Goal: Task Accomplishment & Management: Manage account settings

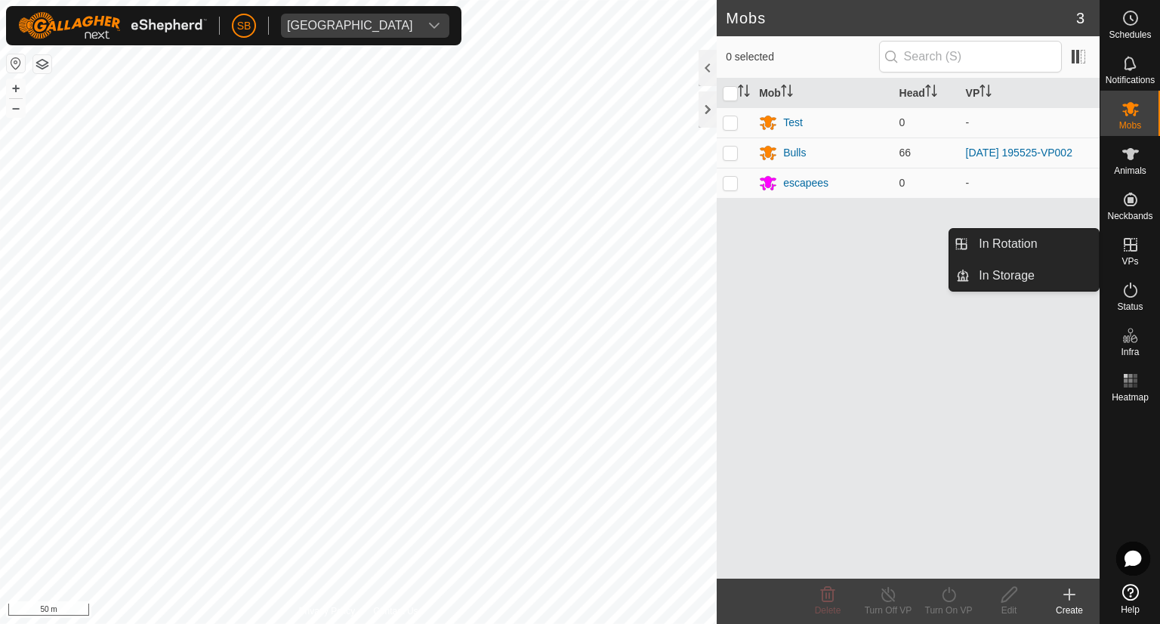
click at [1130, 243] on icon at bounding box center [1130, 245] width 14 height 14
click at [1007, 241] on link "In Rotation" at bounding box center [1033, 244] width 129 height 30
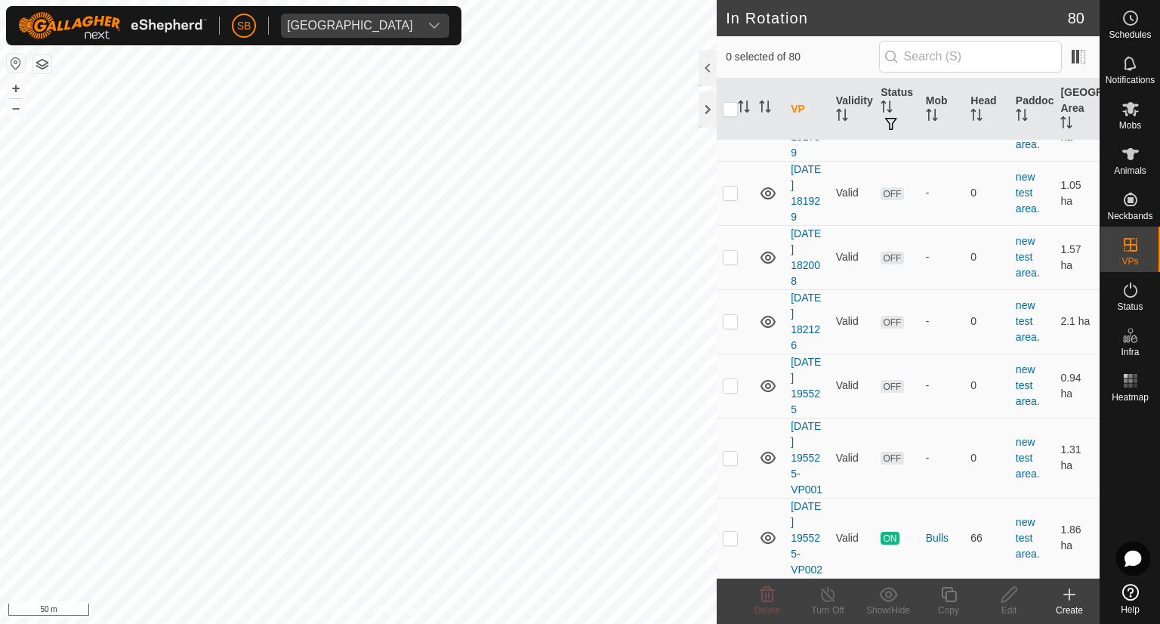
scroll to position [4777, 0]
click at [726, 532] on p-checkbox at bounding box center [730, 538] width 15 height 12
checkbox input "true"
click at [950, 599] on icon at bounding box center [948, 594] width 19 height 18
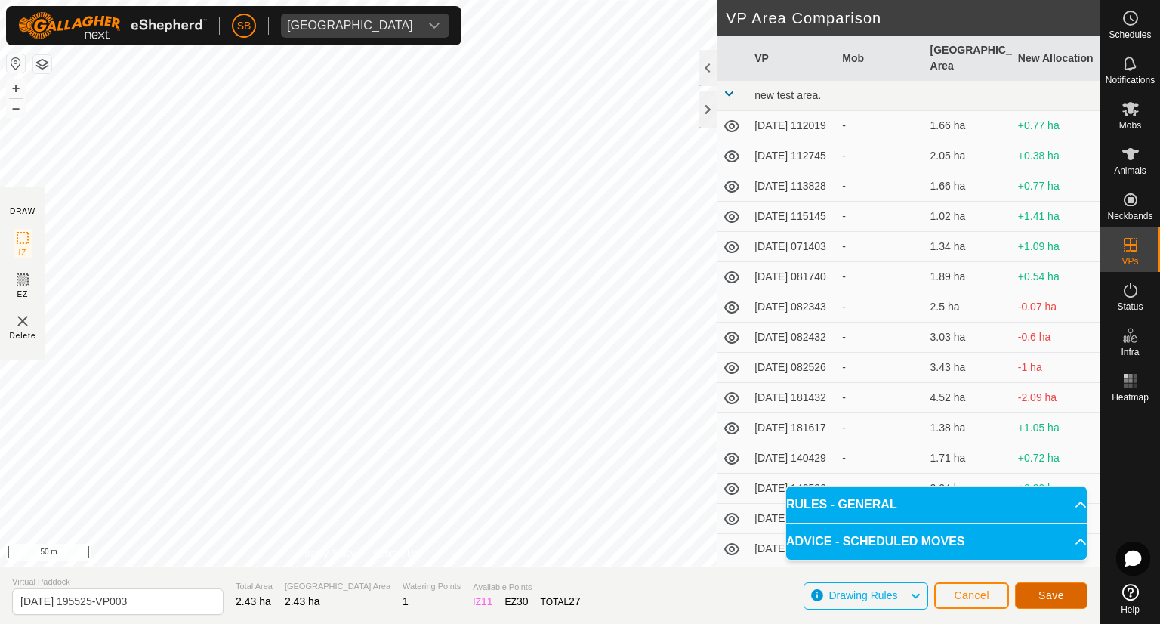
click at [1045, 593] on span "Save" at bounding box center [1051, 595] width 26 height 12
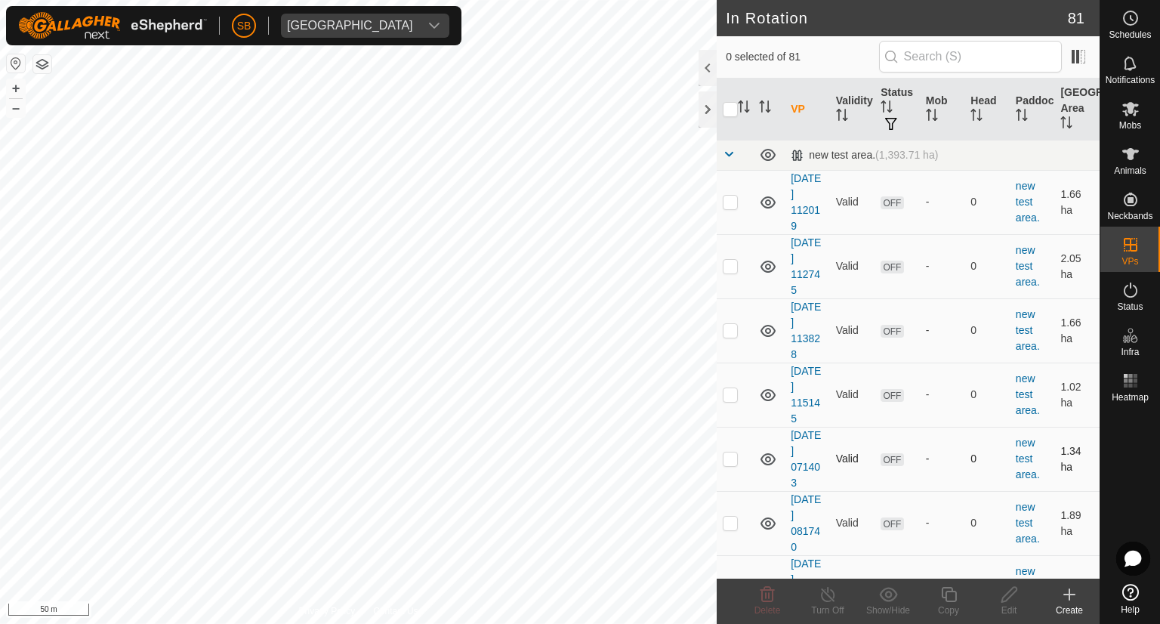
checkbox input "true"
click at [951, 594] on icon at bounding box center [948, 594] width 19 height 18
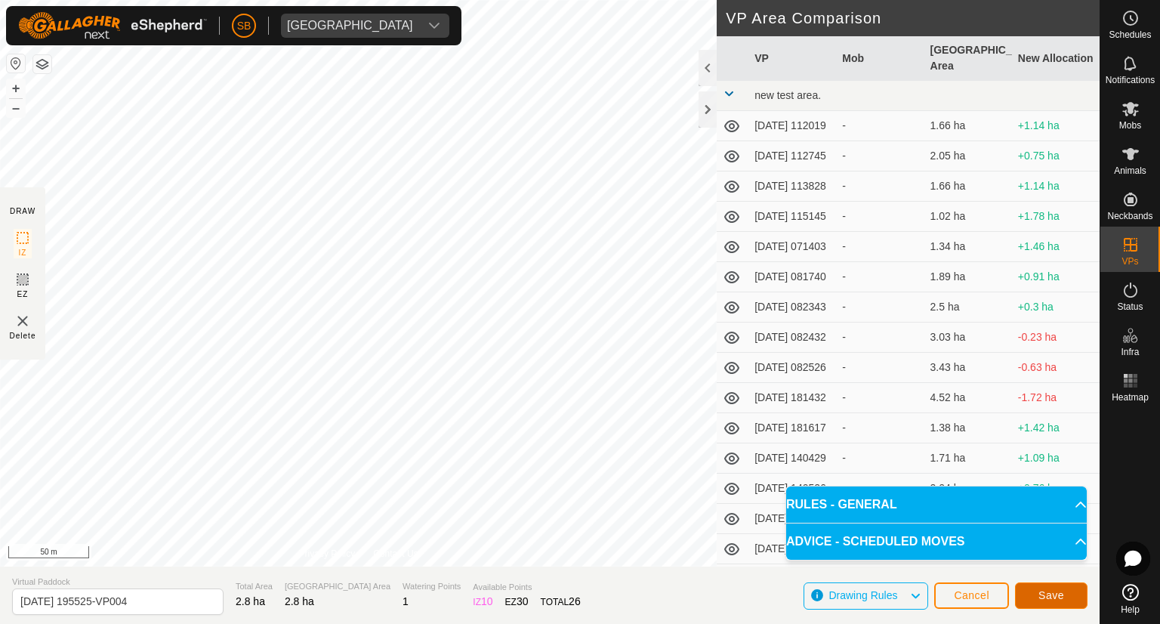
click at [1065, 596] on button "Save" at bounding box center [1051, 595] width 72 height 26
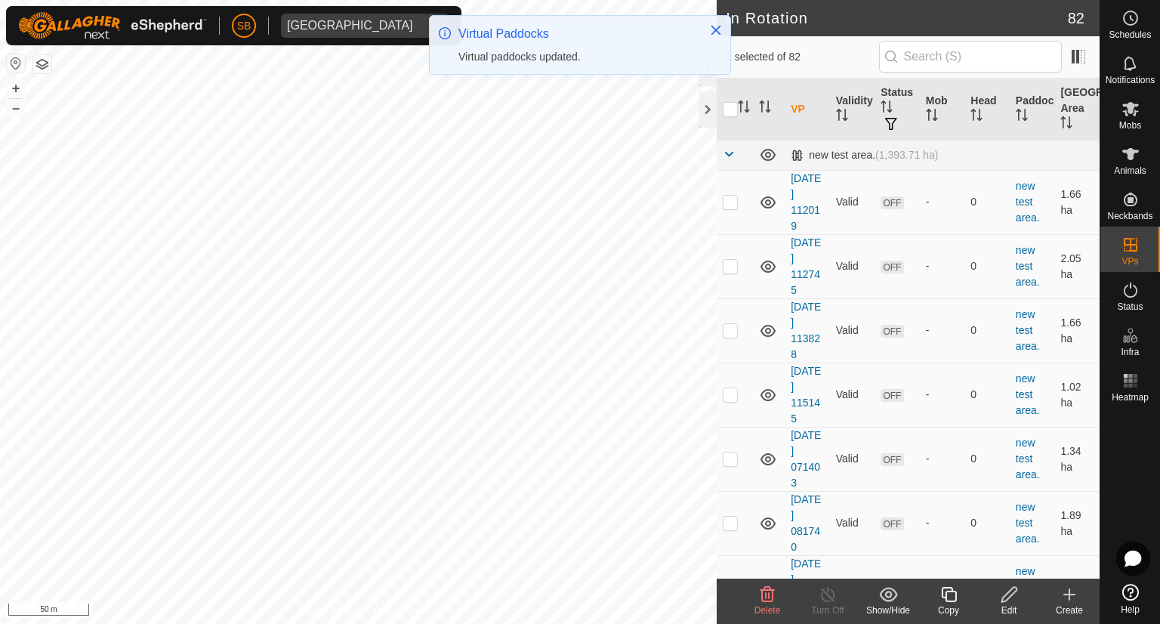
click at [1005, 603] on div "Edit" at bounding box center [1009, 610] width 60 height 14
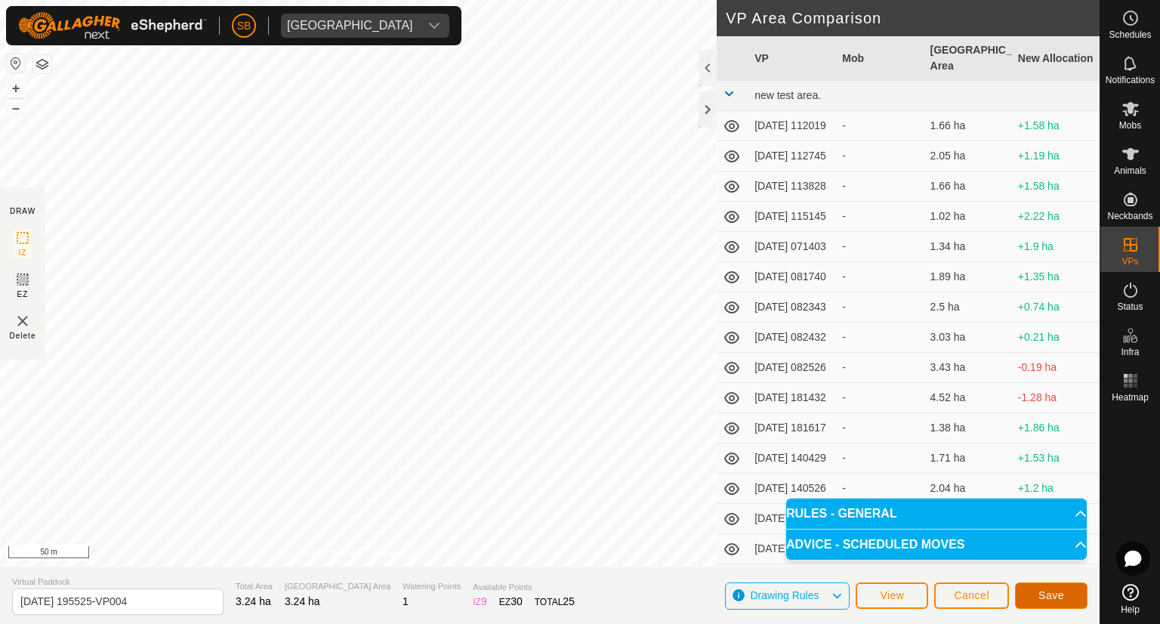
drag, startPoint x: 1051, startPoint y: 587, endPoint x: 1063, endPoint y: 592, distance: 13.2
click at [1063, 592] on span "Save" at bounding box center [1051, 595] width 26 height 12
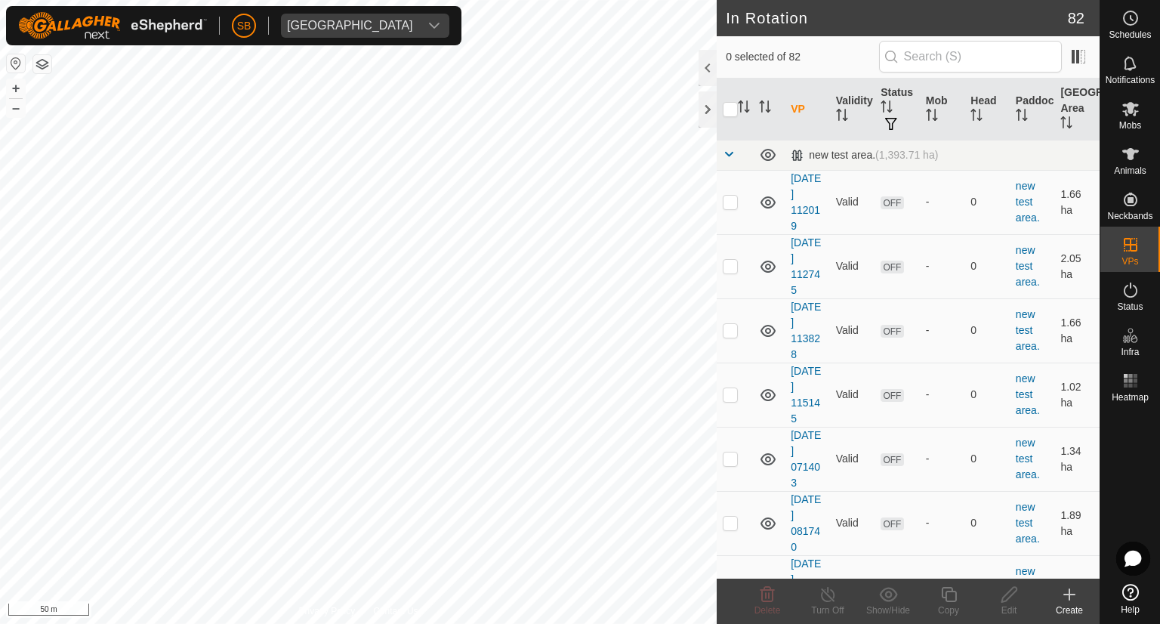
checkbox input "true"
click at [950, 596] on icon at bounding box center [948, 594] width 19 height 18
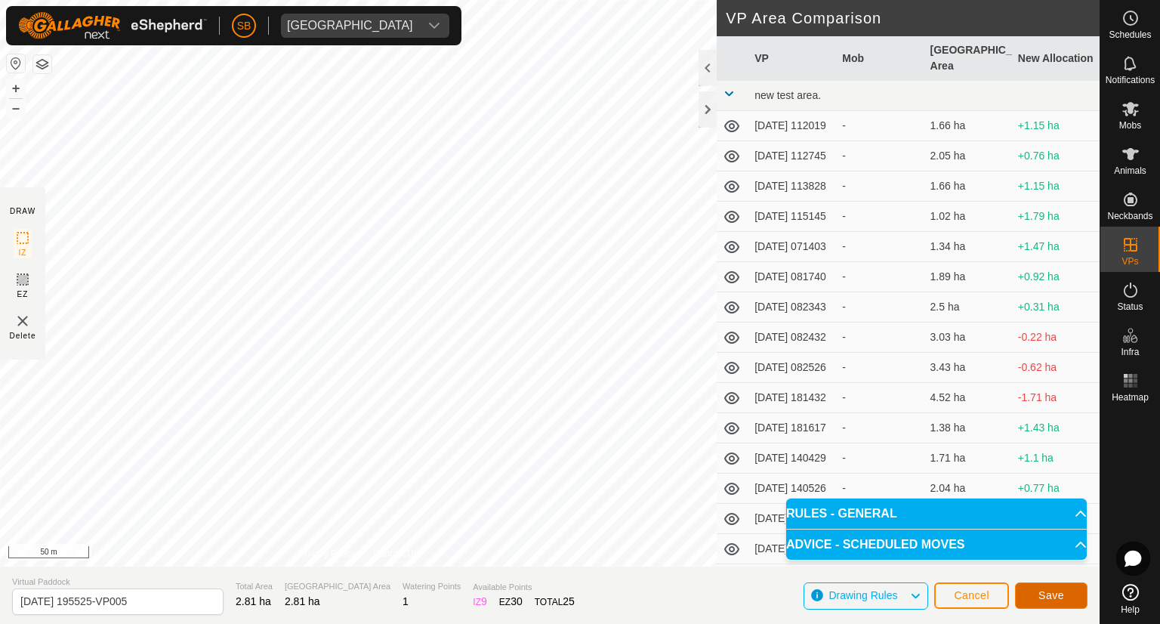
click at [1068, 593] on button "Save" at bounding box center [1051, 595] width 72 height 26
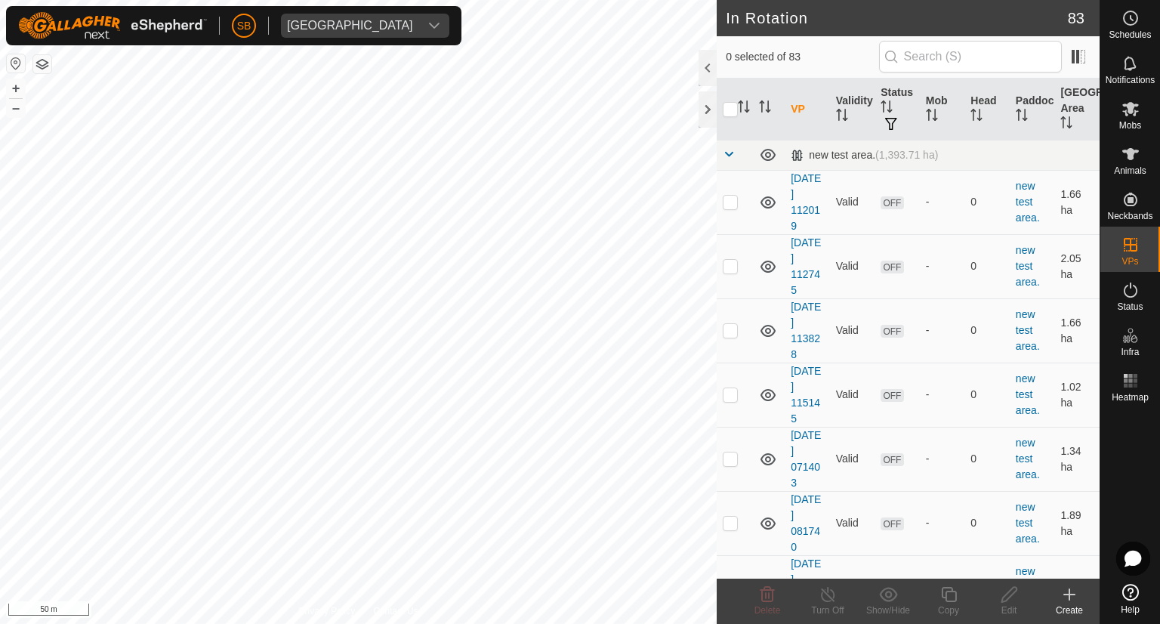
checkbox input "true"
click at [951, 602] on icon at bounding box center [948, 594] width 19 height 18
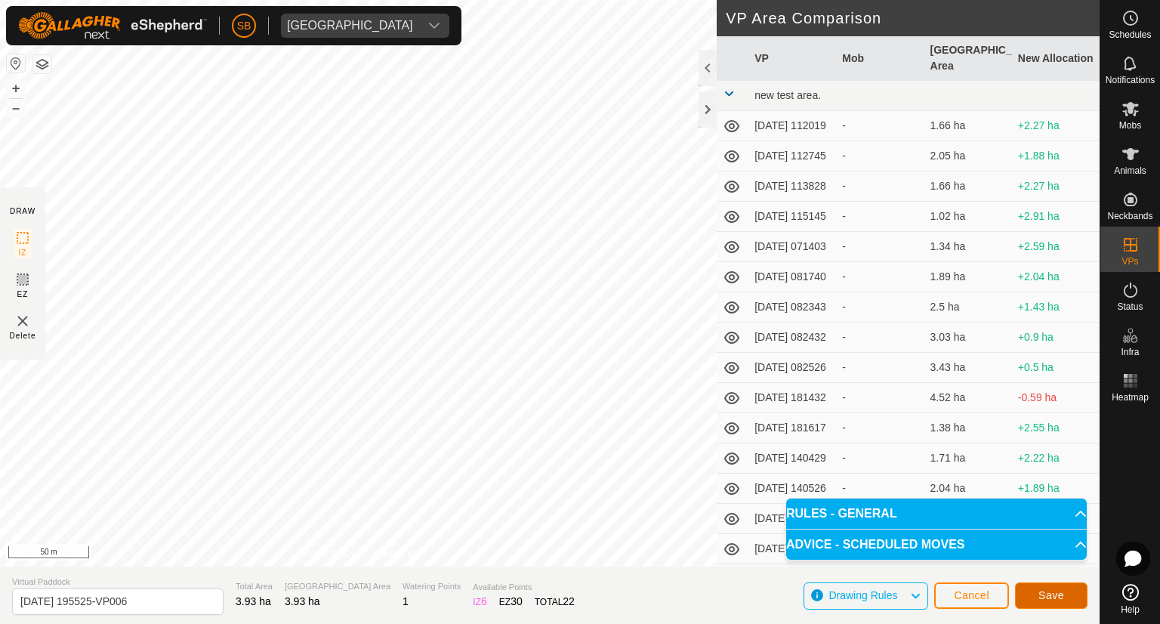
click at [1056, 592] on span "Save" at bounding box center [1051, 595] width 26 height 12
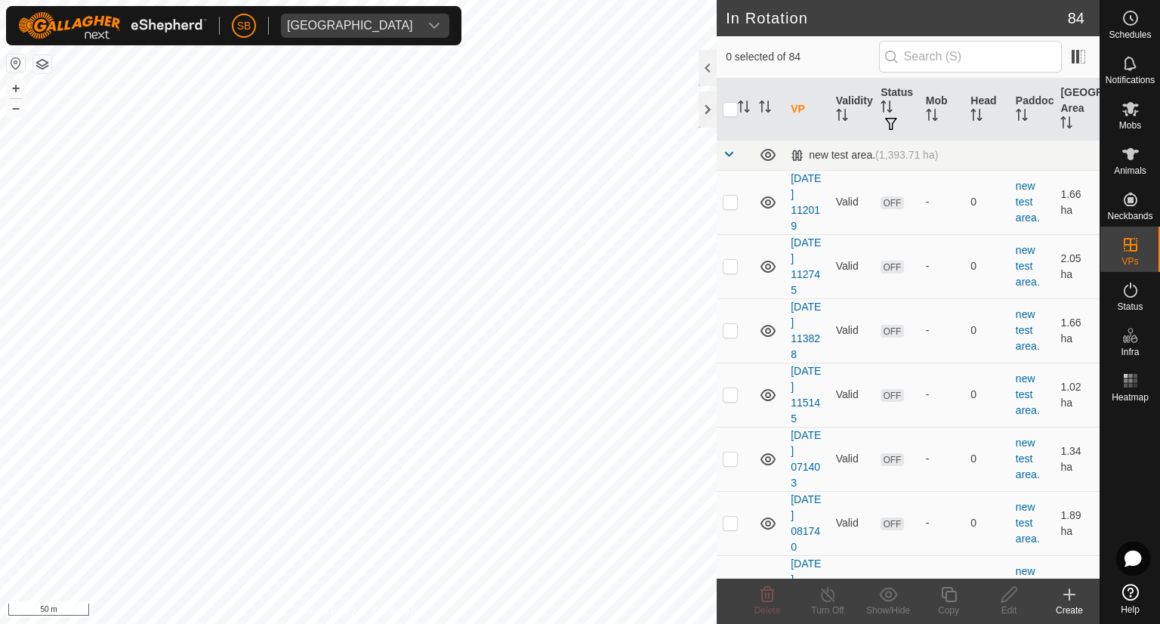
checkbox input "true"
click at [950, 596] on icon at bounding box center [948, 594] width 19 height 18
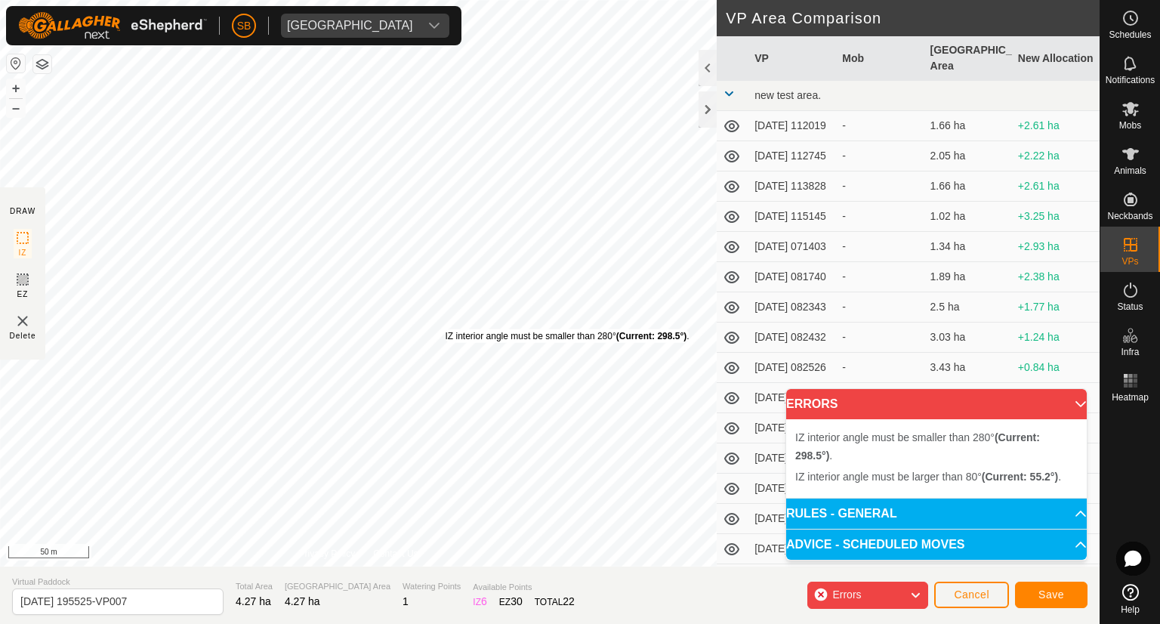
click at [445, 329] on div "IZ interior angle must be smaller than 280° (Current: 298.5°) ." at bounding box center [567, 336] width 244 height 14
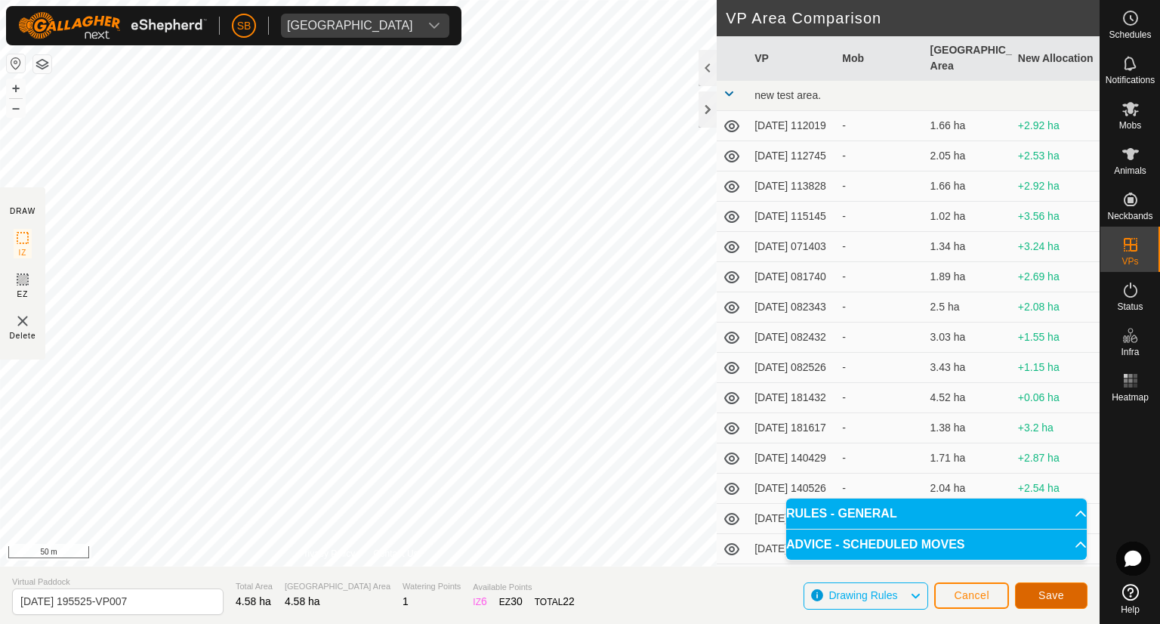
click at [1042, 589] on span "Save" at bounding box center [1051, 595] width 26 height 12
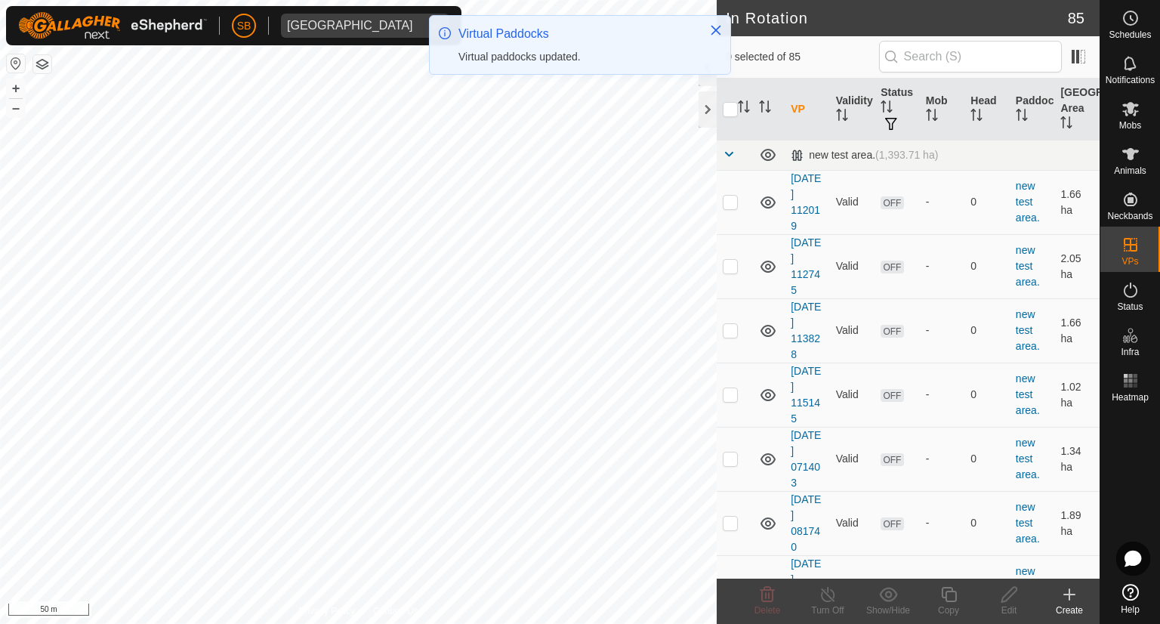
checkbox input "true"
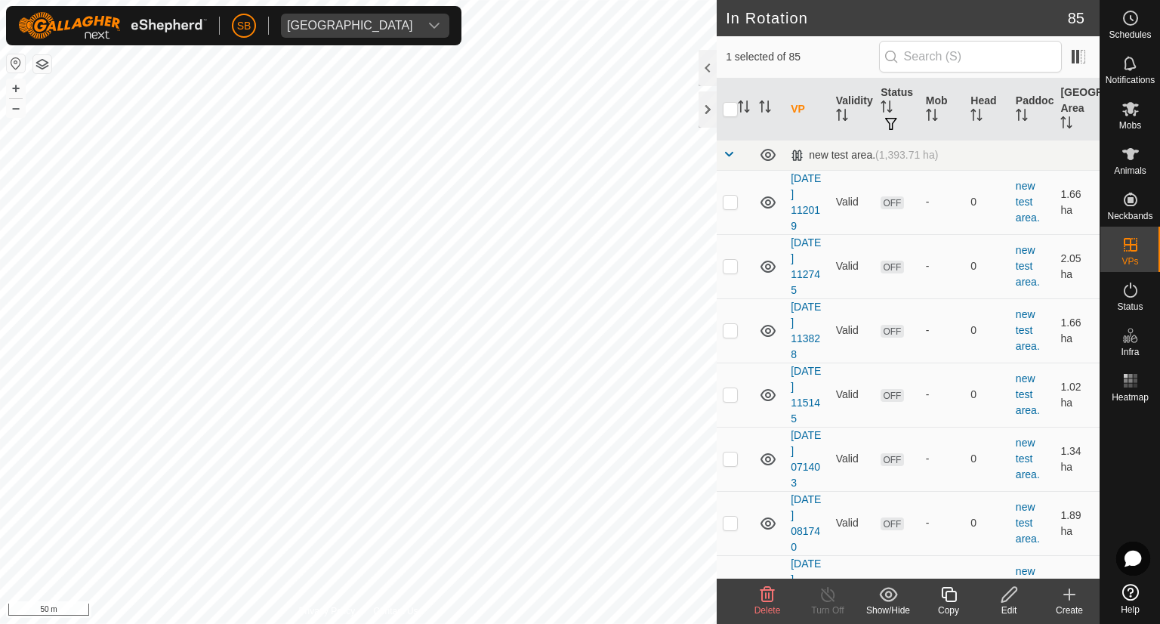
click at [948, 590] on icon at bounding box center [948, 594] width 15 height 15
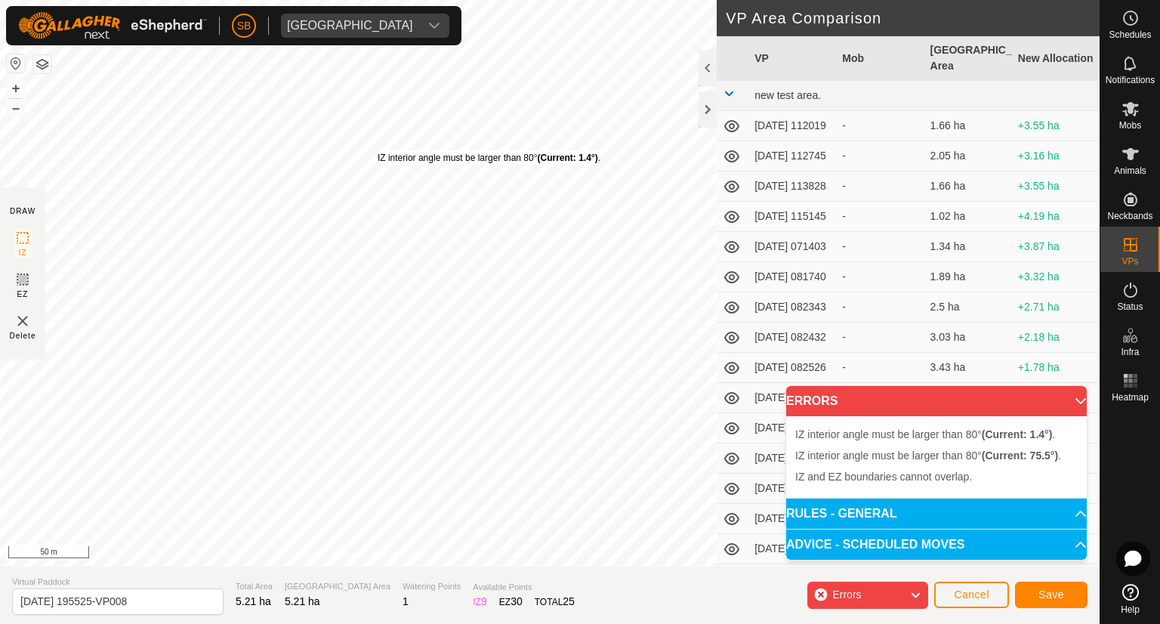
click at [378, 151] on div "IZ interior angle must be larger than 80° (Current: 1.4°) ." at bounding box center [489, 158] width 223 height 14
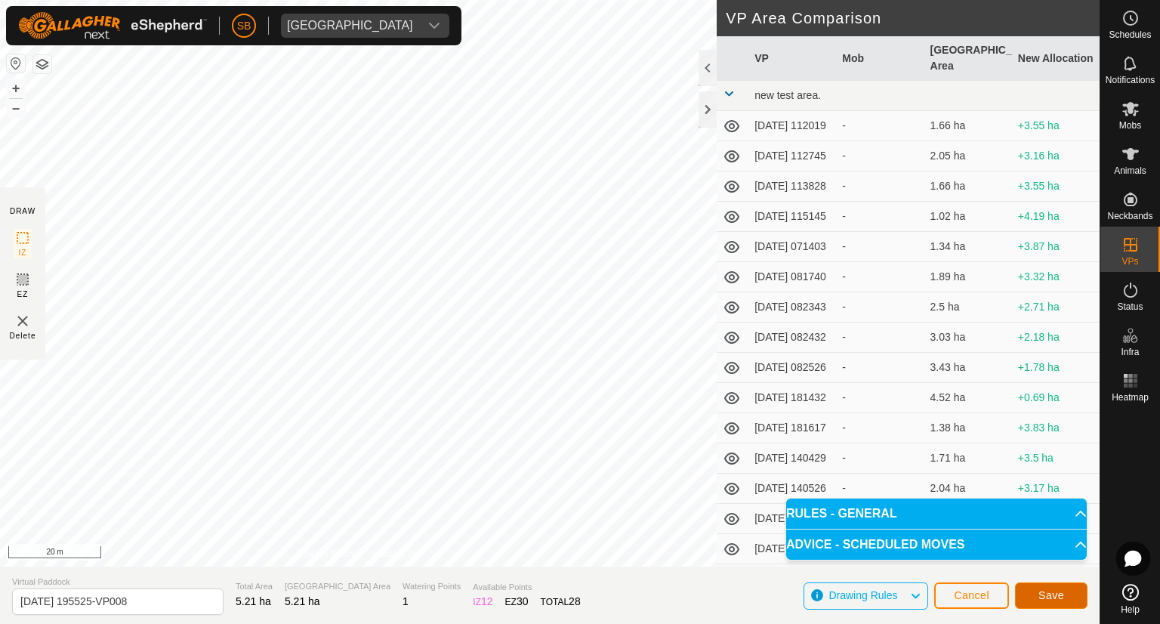
click at [1038, 590] on span "Save" at bounding box center [1051, 595] width 26 height 12
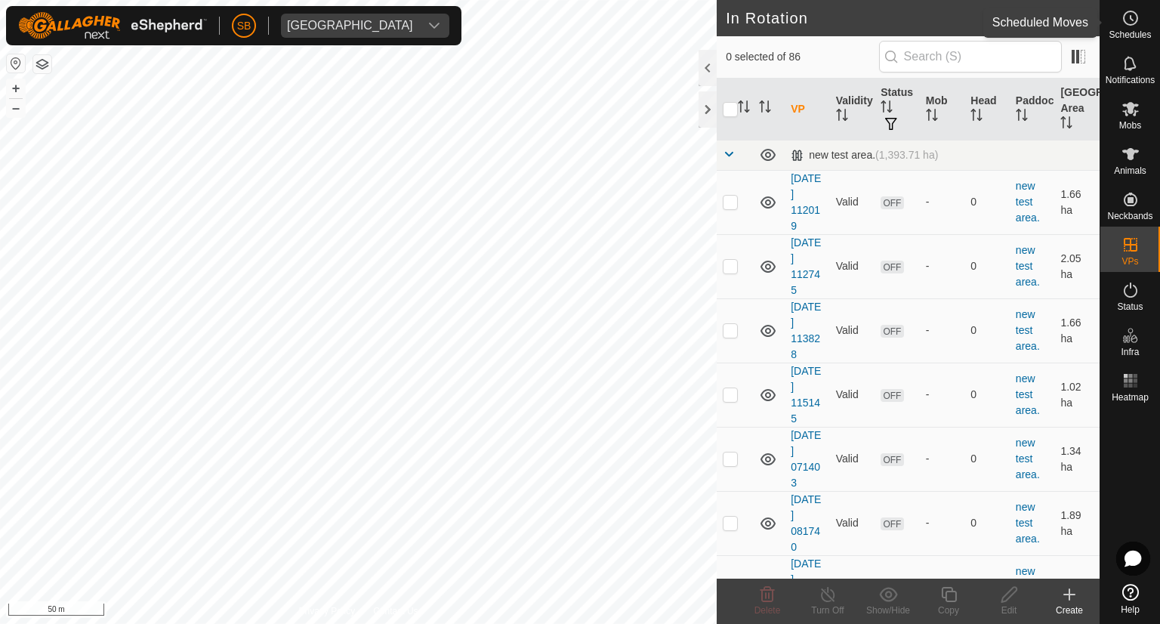
click at [1130, 22] on icon at bounding box center [1130, 18] width 18 height 18
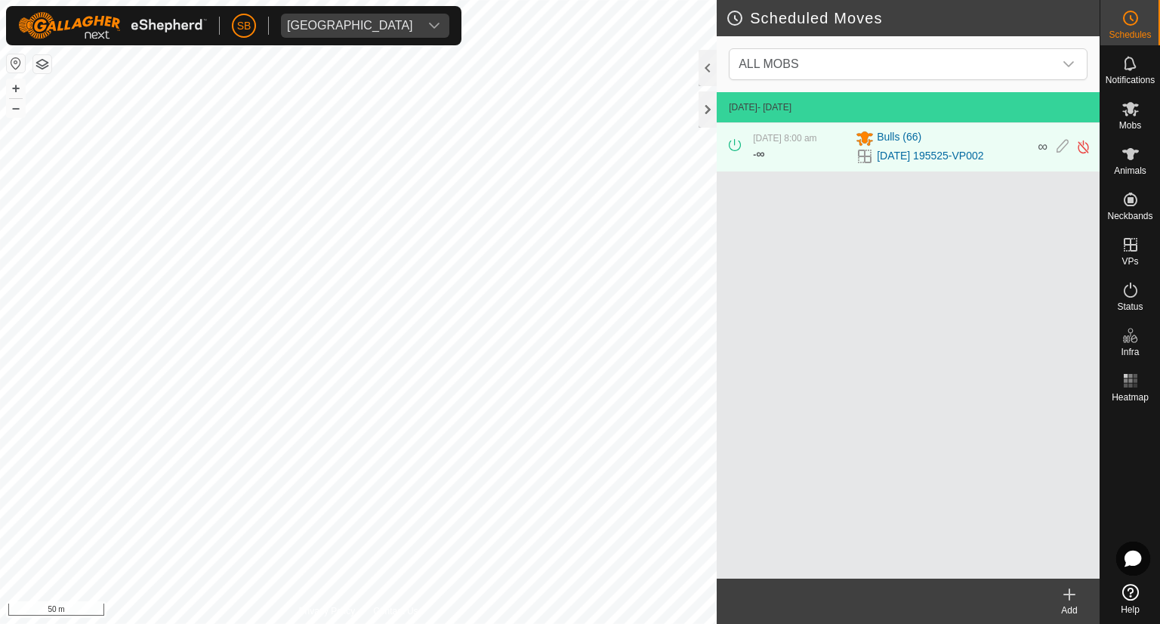
click at [1069, 599] on icon at bounding box center [1069, 594] width 0 height 11
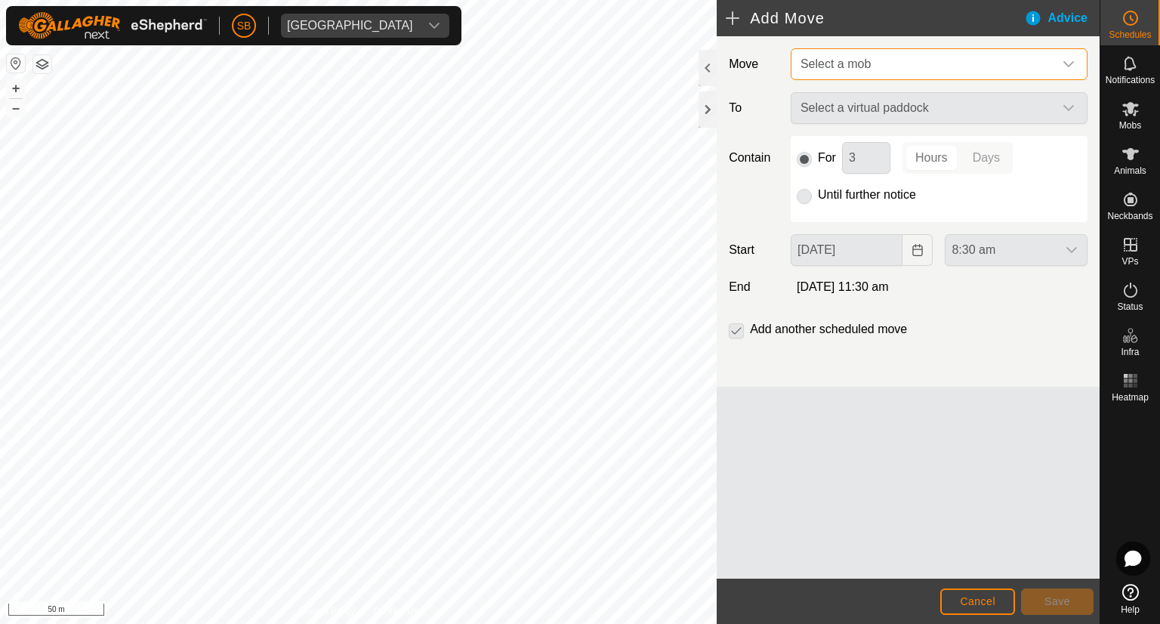
click at [888, 62] on span "Select a mob" at bounding box center [923, 64] width 259 height 30
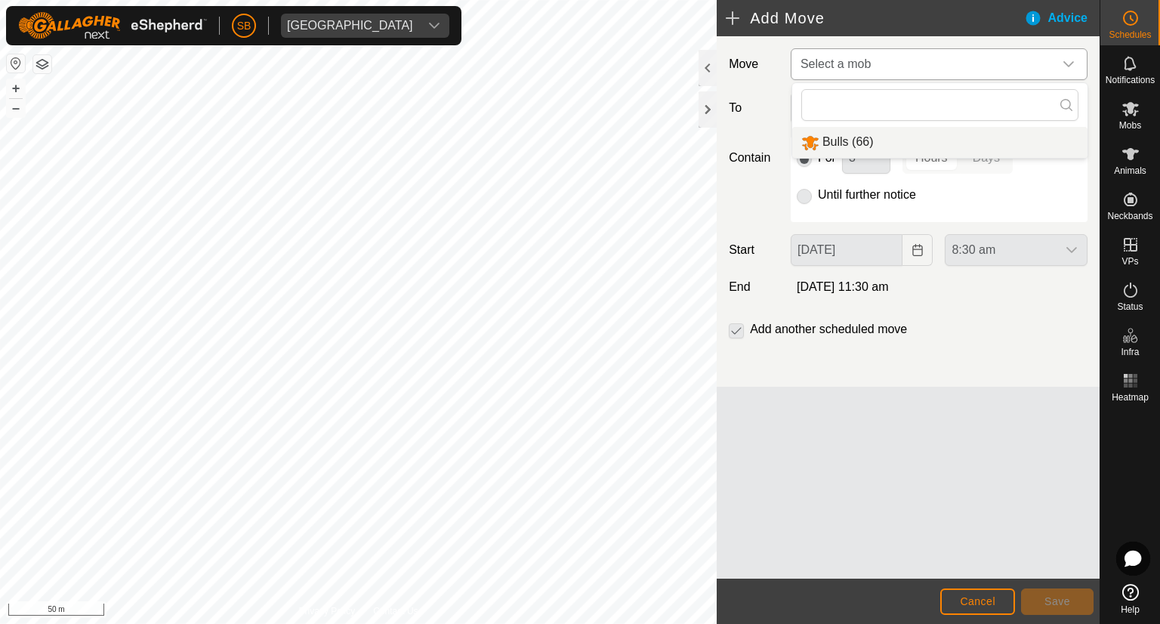
click at [834, 137] on li "Bulls (66)" at bounding box center [939, 142] width 295 height 31
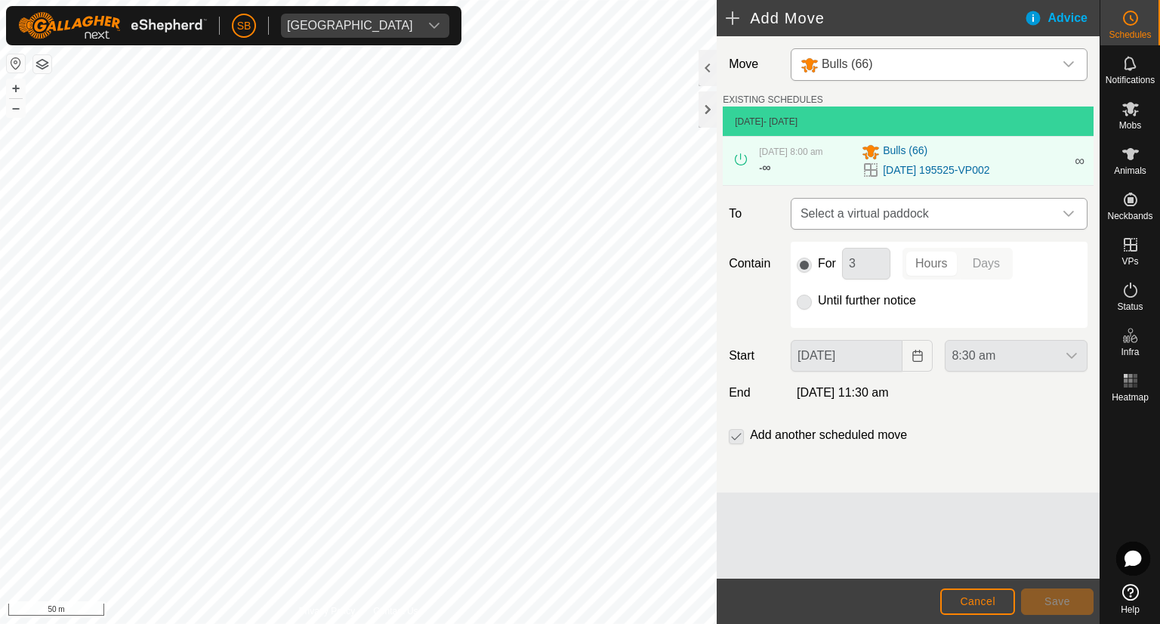
click at [1065, 210] on icon "dropdown trigger" at bounding box center [1068, 214] width 12 height 12
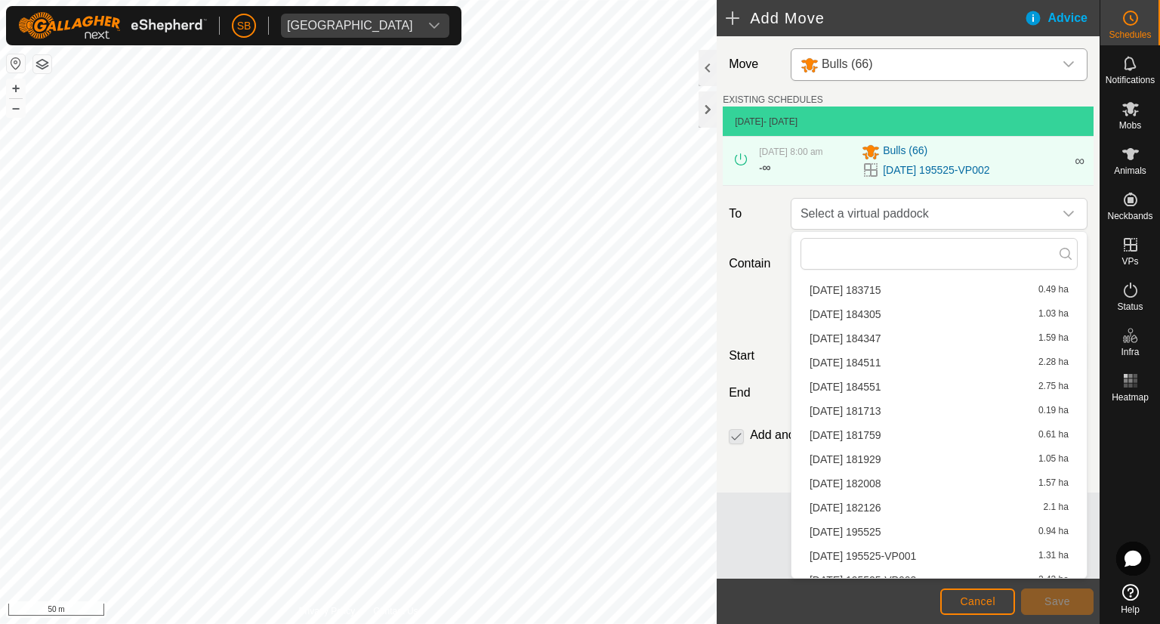
scroll to position [1785, 0]
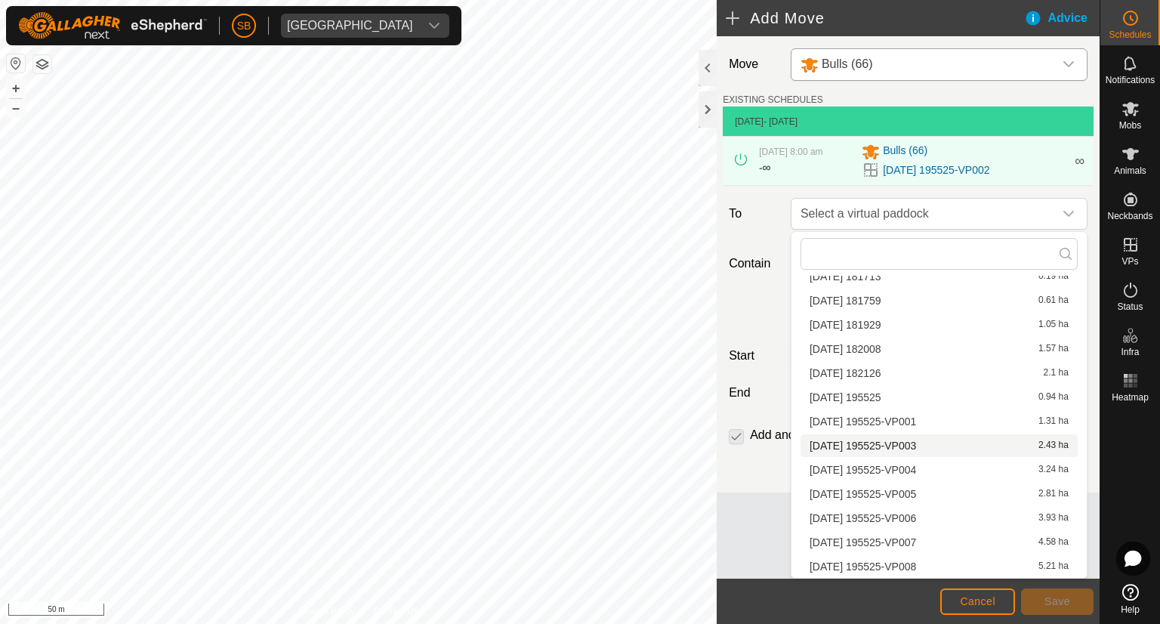
click at [886, 446] on li "[DATE] 195525-VP003 2.43 ha" at bounding box center [938, 445] width 277 height 23
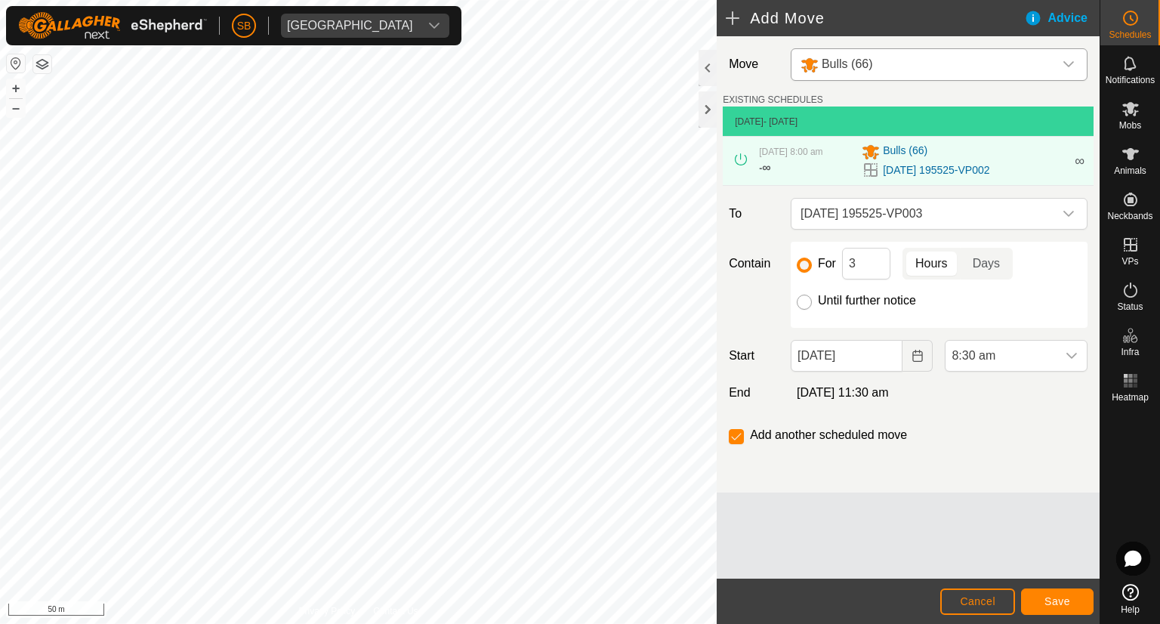
click at [800, 297] on input "Until further notice" at bounding box center [804, 301] width 15 height 15
radio input "true"
checkbox input "false"
click at [1066, 596] on span "Save" at bounding box center [1057, 601] width 26 height 12
